Goal: Consume media (video, audio)

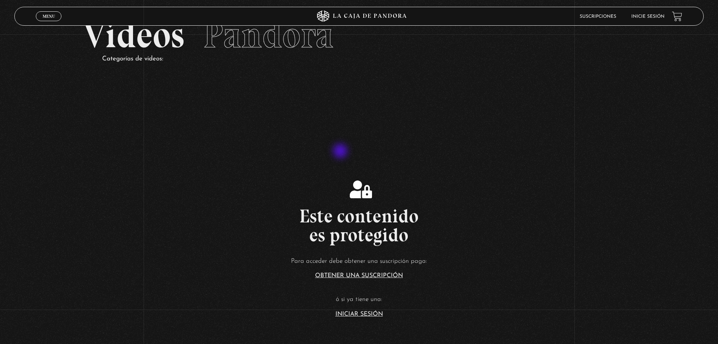
scroll to position [75, 0]
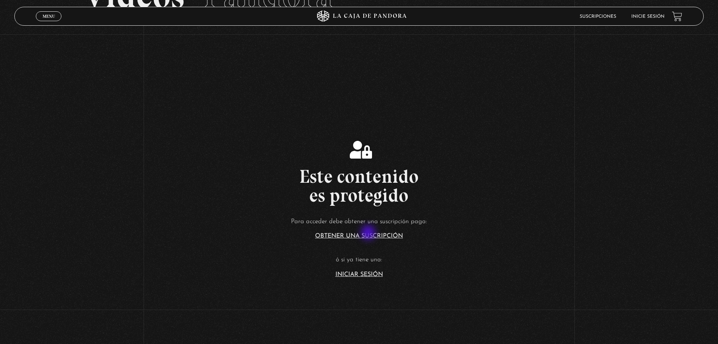
click at [369, 271] on link "Iniciar Sesión" at bounding box center [360, 274] width 48 height 6
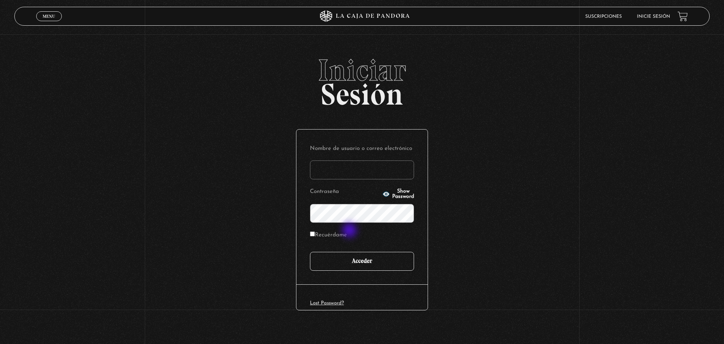
type input "[EMAIL_ADDRESS][DOMAIN_NAME]"
click at [350, 252] on input "Acceder" at bounding box center [362, 261] width 104 height 19
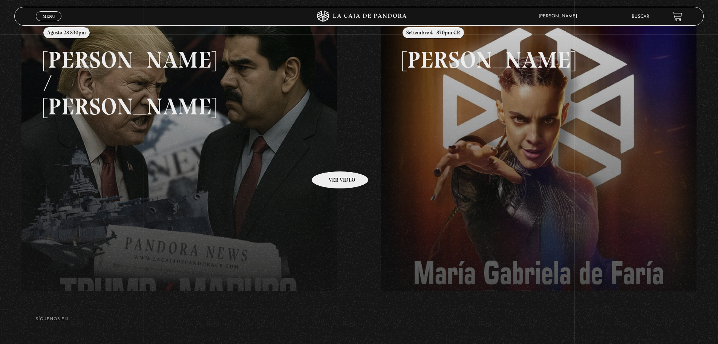
scroll to position [113, 0]
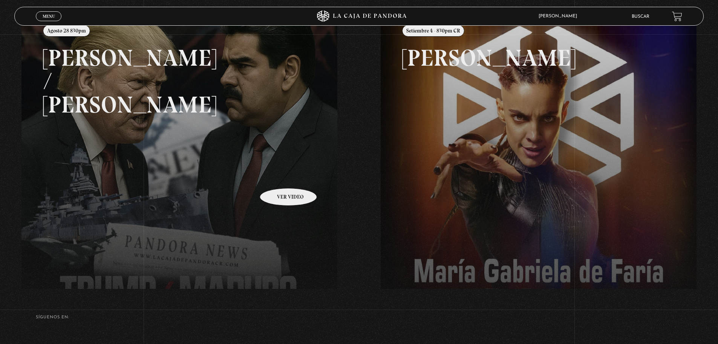
click at [279, 177] on link at bounding box center [380, 186] width 718 height 344
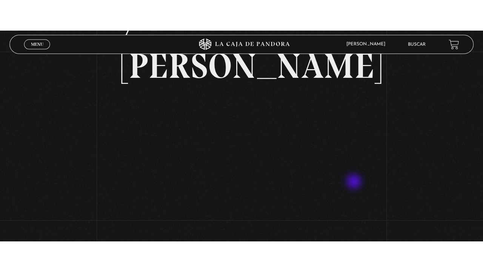
scroll to position [57, 0]
